Goal: Task Accomplishment & Management: Manage account settings

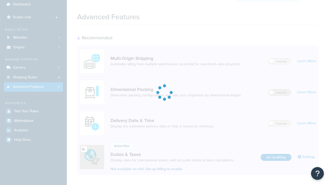
click at [280, 90] on label "Inactive" at bounding box center [280, 93] width 23 height 6
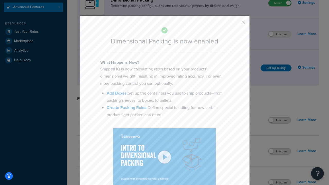
scroll to position [118, 0]
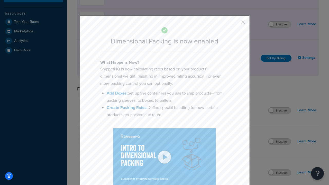
click at [236, 24] on button "button" at bounding box center [235, 23] width 1 height 1
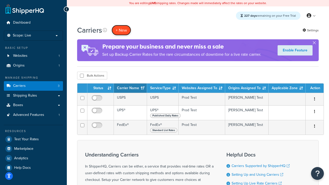
click at [121, 30] on button "+ New" at bounding box center [122, 30] width 20 height 11
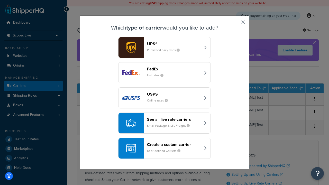
click at [174, 69] on header "FedEx" at bounding box center [174, 69] width 54 height 5
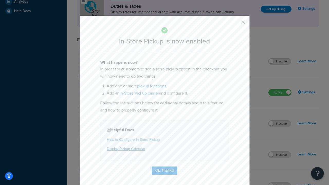
click at [236, 24] on button "button" at bounding box center [235, 23] width 1 height 1
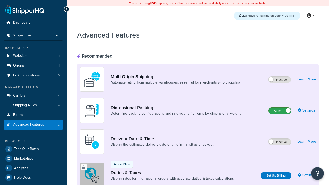
click at [280, 108] on label "Active" at bounding box center [280, 111] width 23 height 6
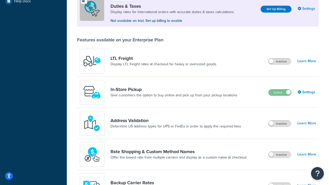
scroll to position [157, 0]
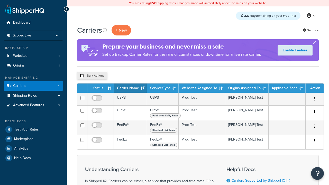
click at [82, 76] on input "checkbox" at bounding box center [82, 76] width 4 height 4
checkbox input "true"
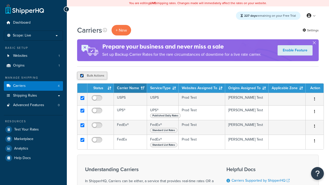
checkbox input "true"
click at [0, 0] on button "Delete" at bounding box center [0, 0] width 0 height 0
